Goal: Navigation & Orientation: Understand site structure

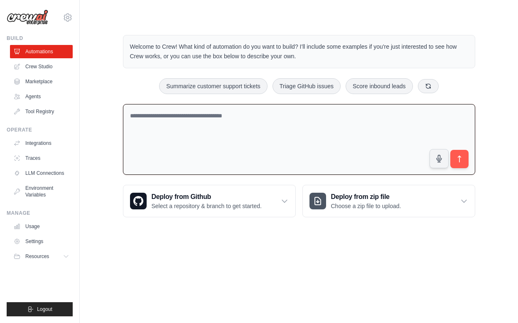
click at [220, 122] on textarea at bounding box center [299, 139] width 352 height 71
click at [69, 19] on icon at bounding box center [68, 17] width 2 height 2
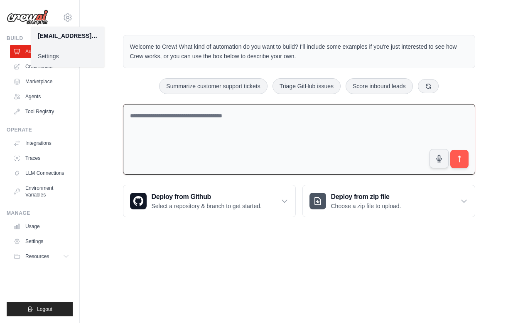
click at [46, 59] on link "Settings" at bounding box center [67, 56] width 73 height 15
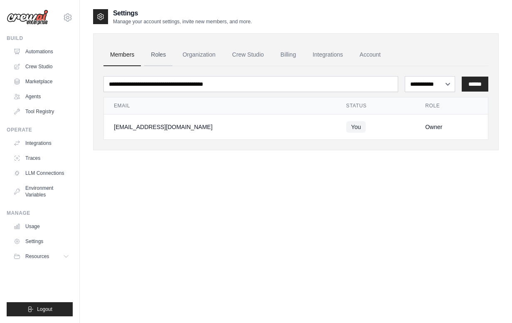
click at [165, 54] on link "Roles" at bounding box center [158, 55] width 28 height 22
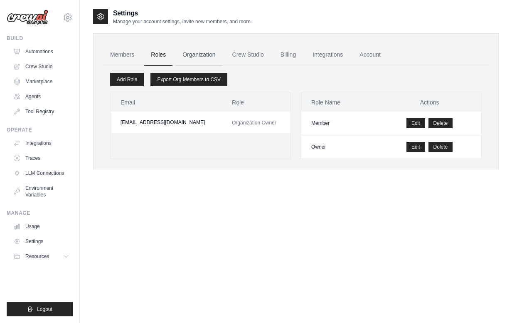
click at [204, 57] on link "Organization" at bounding box center [199, 55] width 46 height 22
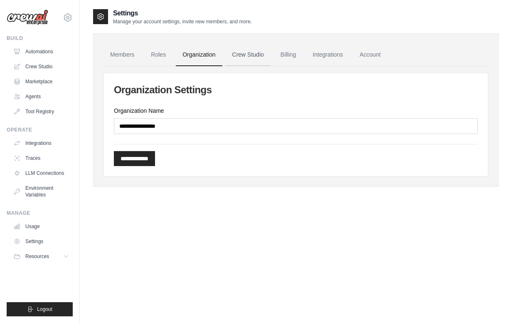
click at [248, 55] on link "Crew Studio" at bounding box center [248, 55] width 45 height 22
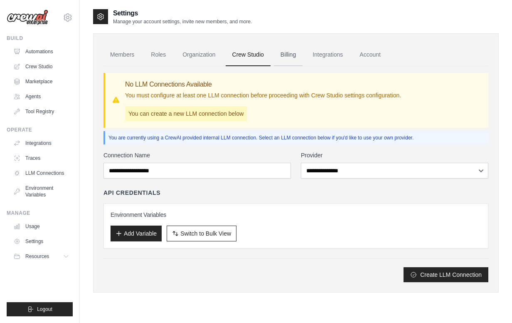
click at [285, 56] on link "Billing" at bounding box center [288, 55] width 29 height 22
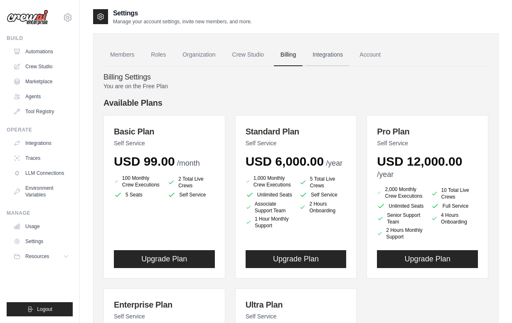
click at [329, 57] on link "Integrations" at bounding box center [328, 55] width 44 height 22
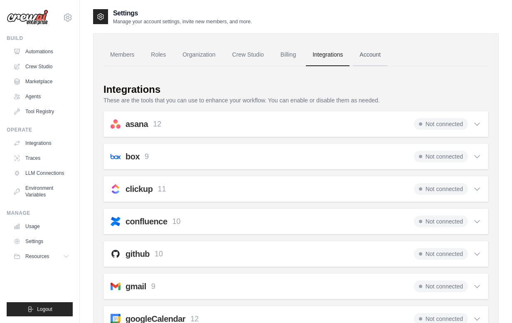
click at [377, 58] on link "Account" at bounding box center [370, 55] width 35 height 22
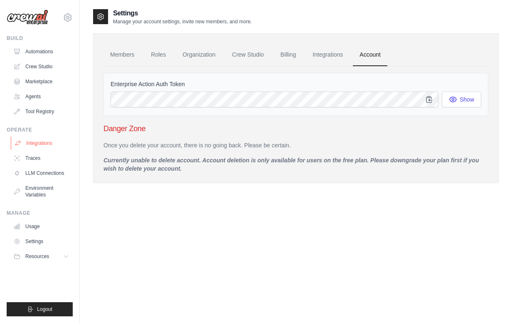
click at [40, 143] on link "Integrations" at bounding box center [42, 142] width 63 height 13
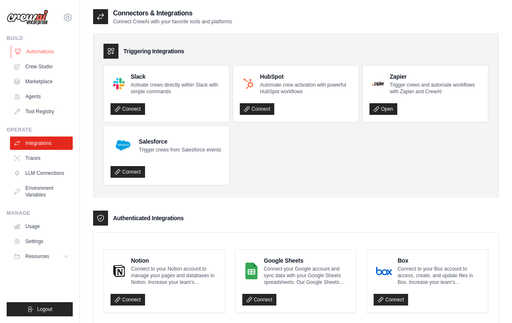
click at [34, 53] on link "Automations" at bounding box center [42, 51] width 63 height 13
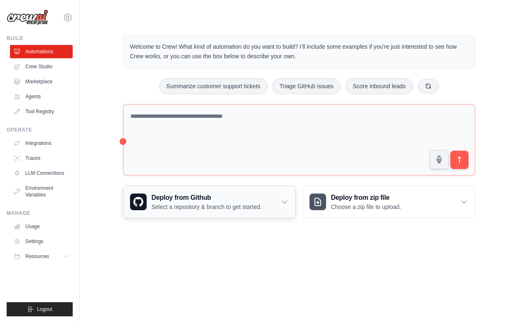
click at [286, 202] on icon at bounding box center [284, 202] width 5 height 2
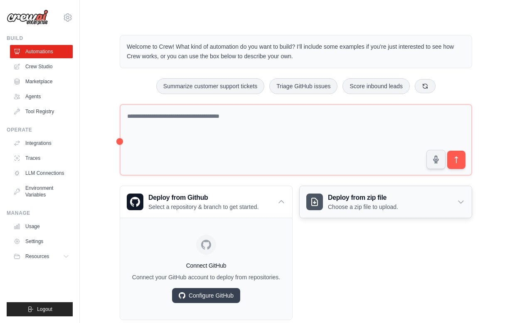
click at [366, 203] on p "Choose a zip file to upload." at bounding box center [363, 206] width 70 height 8
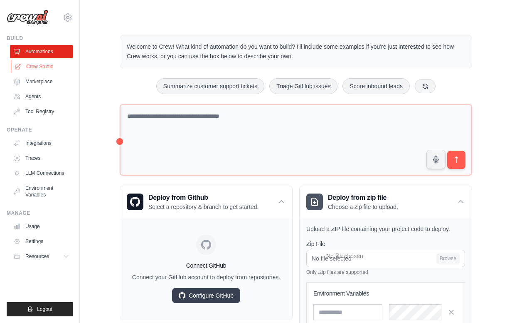
click at [35, 67] on link "Crew Studio" at bounding box center [42, 66] width 63 height 13
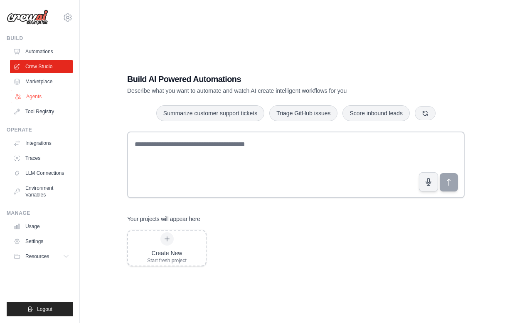
click at [35, 96] on link "Agents" at bounding box center [42, 96] width 63 height 13
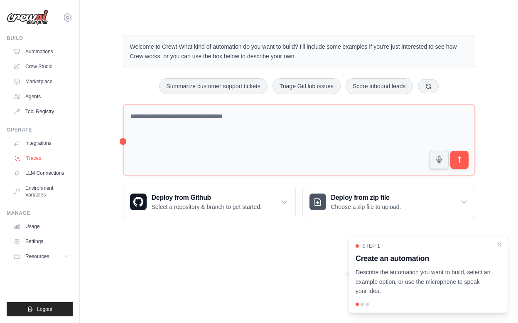
click at [32, 158] on link "Traces" at bounding box center [42, 157] width 63 height 13
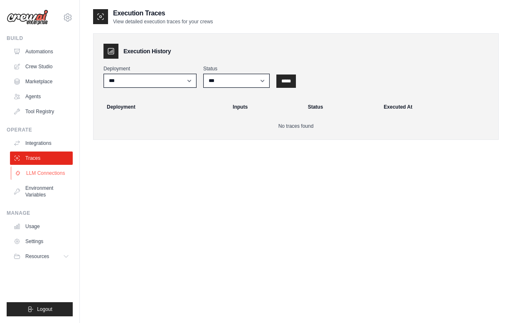
click at [41, 171] on link "LLM Connections" at bounding box center [42, 172] width 63 height 13
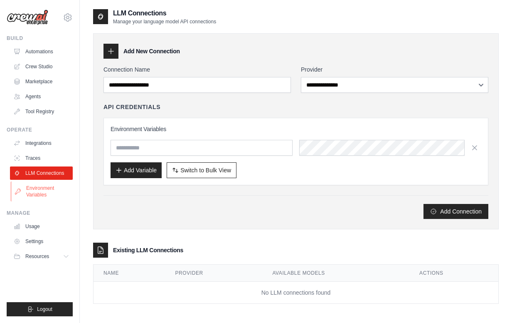
click at [41, 191] on link "Environment Variables" at bounding box center [42, 191] width 63 height 20
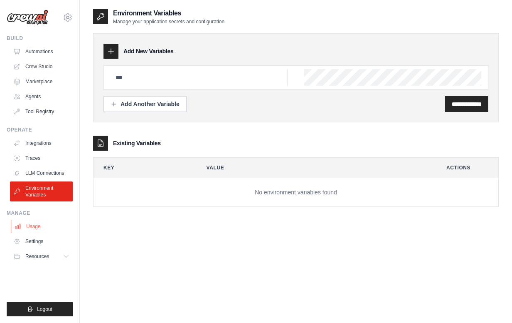
click at [30, 227] on link "Usage" at bounding box center [42, 225] width 63 height 13
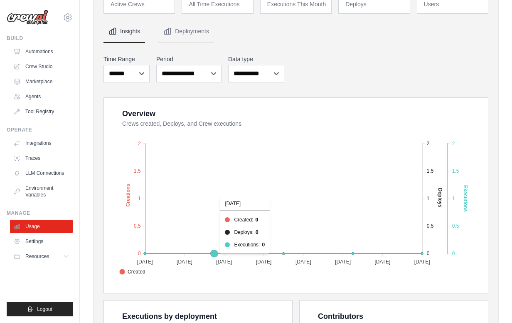
scroll to position [249, 0]
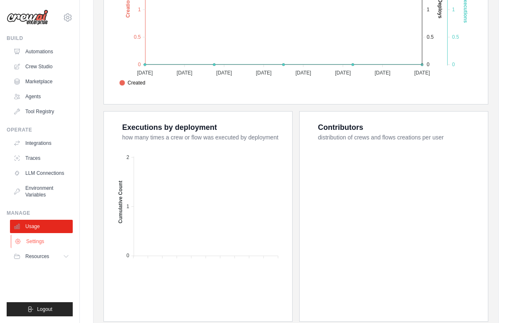
click at [37, 254] on span "Resources" at bounding box center [37, 256] width 24 height 7
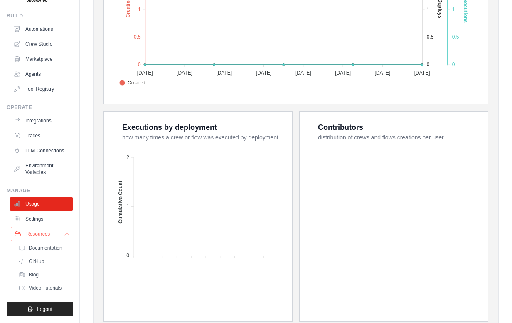
scroll to position [29, 0]
